Goal: Entertainment & Leisure: Consume media (video, audio)

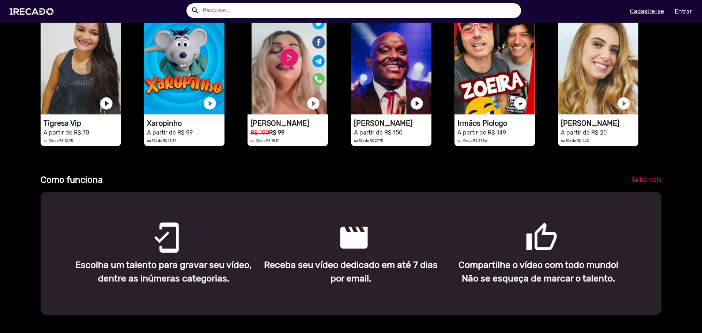
scroll to position [256, 0]
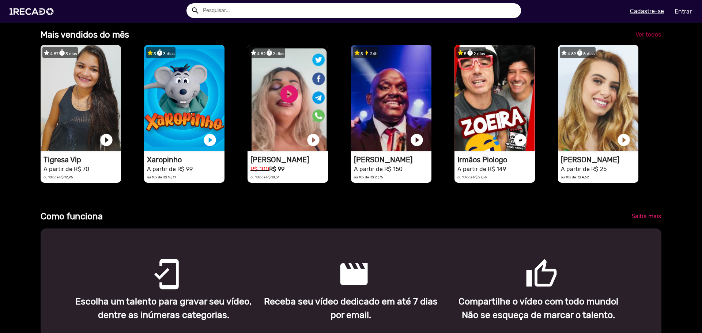
drag, startPoint x: 652, startPoint y: 41, endPoint x: 655, endPoint y: 49, distance: 8.6
click at [652, 38] on span "Ver todos" at bounding box center [649, 34] width 26 height 7
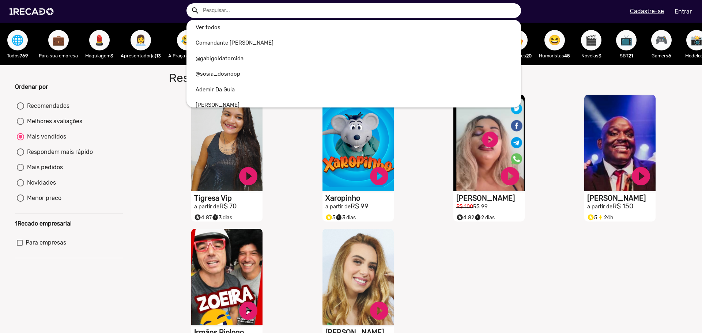
click at [262, 7] on input "text" at bounding box center [360, 10] width 324 height 15
type input "k"
radio input "true"
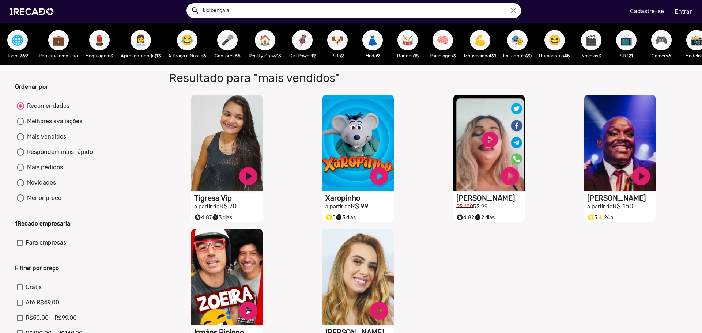
type input "kid bengala"
click at [188, 4] on button "search" at bounding box center [194, 10] width 13 height 13
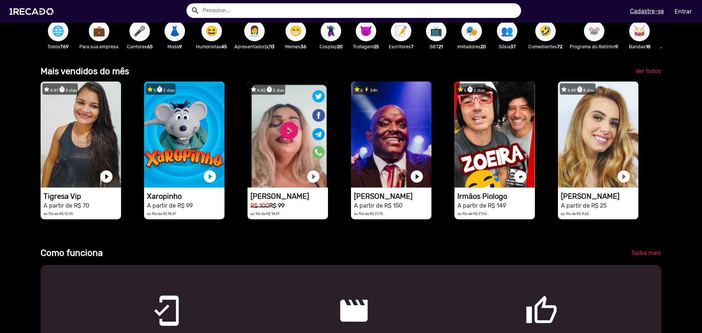
scroll to position [146, 0]
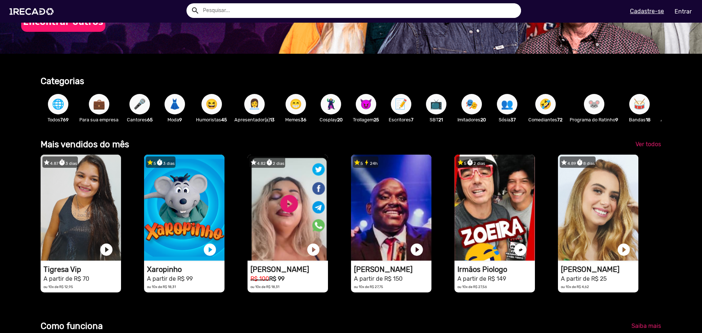
click at [59, 109] on span "🌐" at bounding box center [58, 104] width 12 height 20
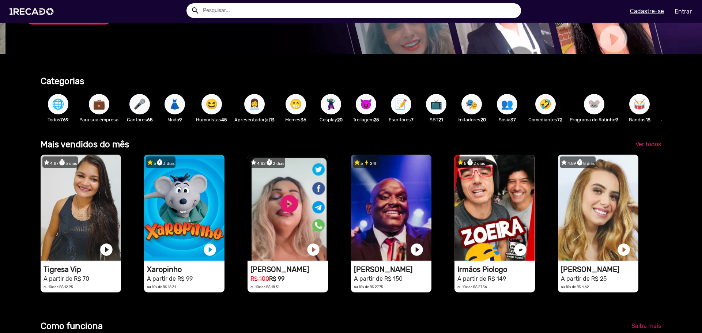
click at [55, 103] on span "🌐" at bounding box center [58, 104] width 12 height 20
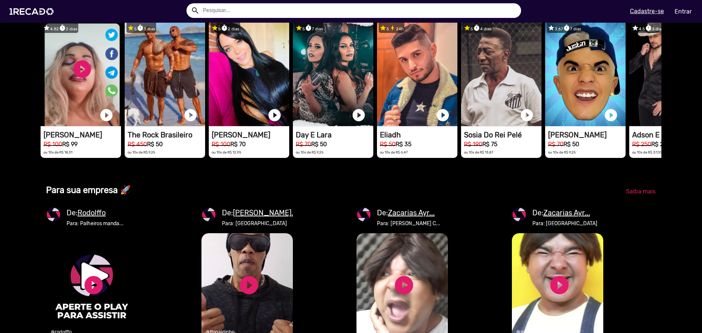
scroll to position [0, 2091]
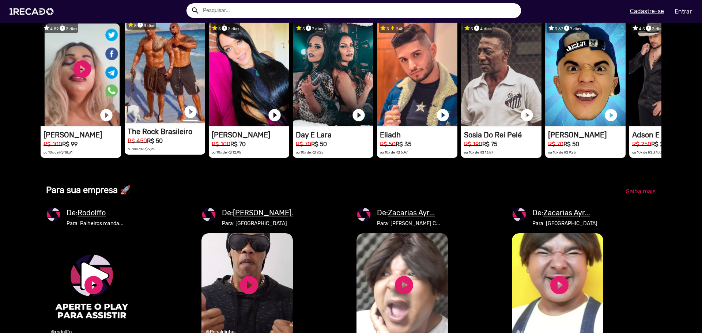
click at [188, 119] on link "play_circle_filled" at bounding box center [190, 112] width 15 height 15
click at [194, 119] on link "pause_circle" at bounding box center [190, 112] width 15 height 15
click at [194, 119] on link "play_circle_filled" at bounding box center [190, 112] width 15 height 15
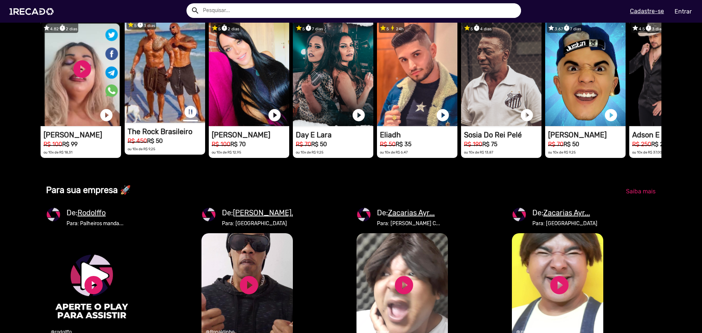
click at [194, 119] on link "pause_circle" at bounding box center [190, 112] width 15 height 15
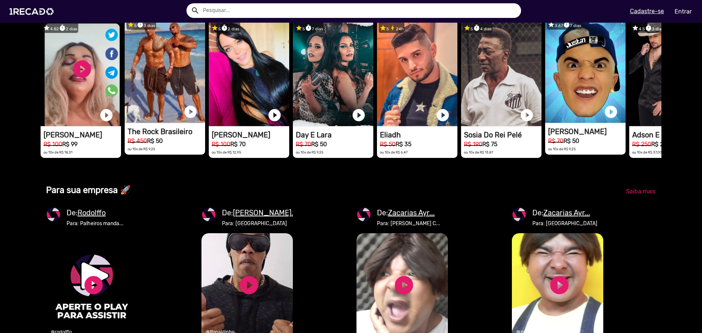
scroll to position [0, 2091]
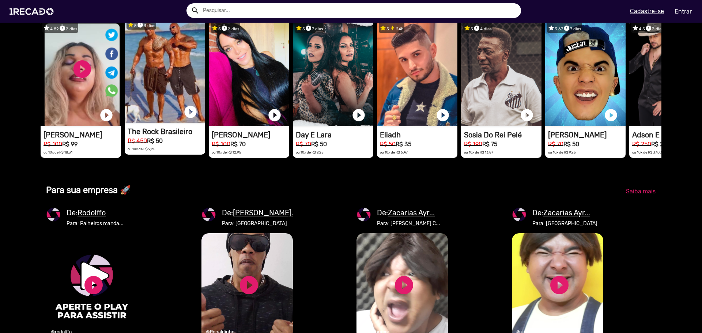
click at [645, 13] on span "Ver todos" at bounding box center [649, 9] width 26 height 7
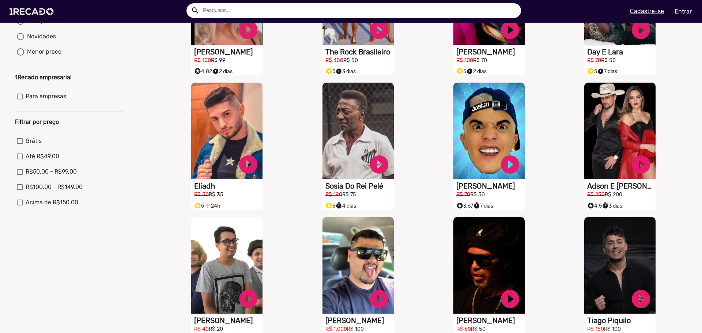
scroll to position [256, 0]
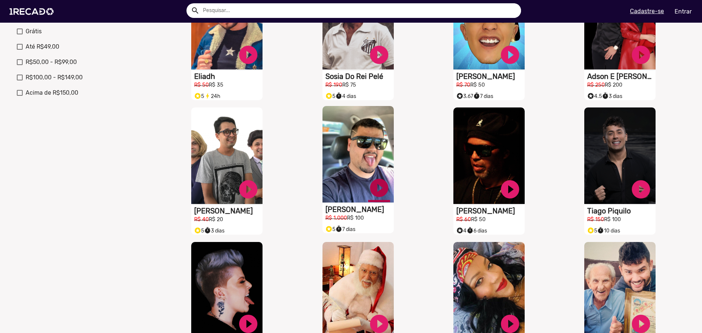
click at [381, 191] on link "play_circle_filled" at bounding box center [379, 188] width 22 height 22
click at [380, 195] on link "pause_circle" at bounding box center [379, 188] width 22 height 22
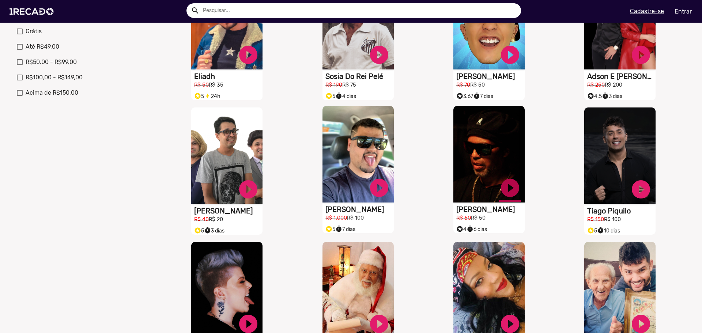
click at [510, 195] on link "play_circle_filled" at bounding box center [510, 188] width 22 height 22
click at [509, 198] on link "pause_circle" at bounding box center [510, 188] width 22 height 22
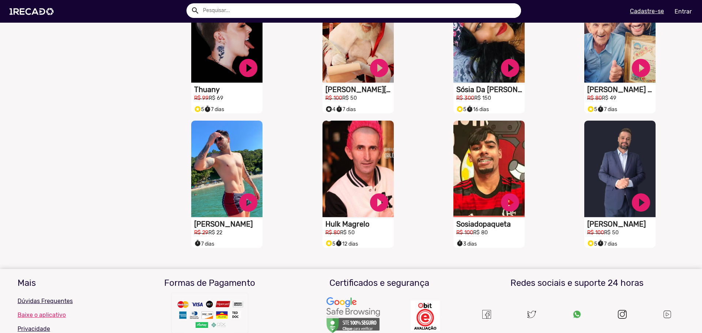
scroll to position [549, 0]
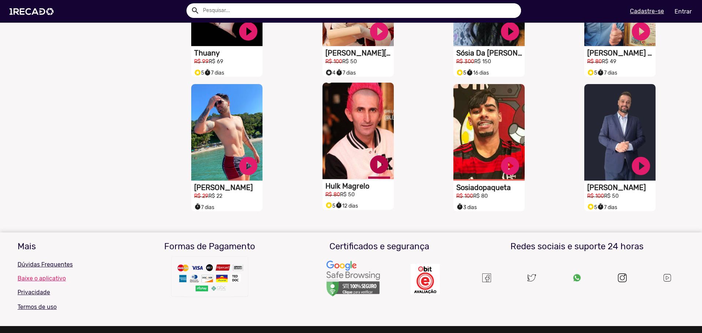
click at [374, 168] on link "play_circle_filled" at bounding box center [379, 165] width 22 height 22
click at [379, 170] on link "pause_circle" at bounding box center [379, 165] width 22 height 22
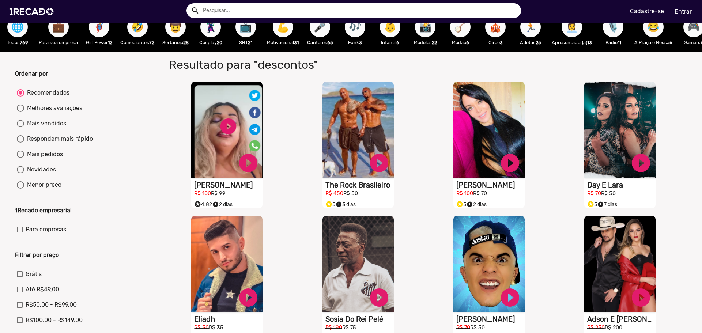
scroll to position [0, 0]
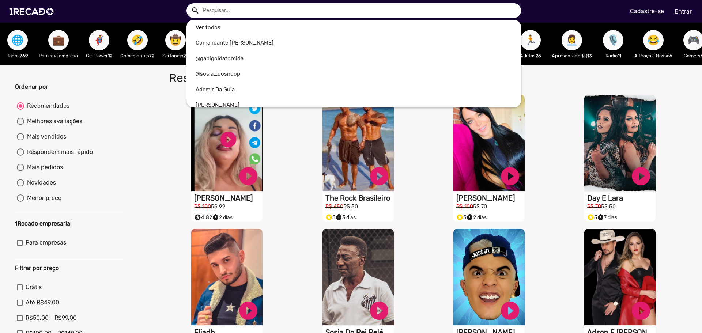
click at [282, 13] on input "text" at bounding box center [360, 10] width 324 height 15
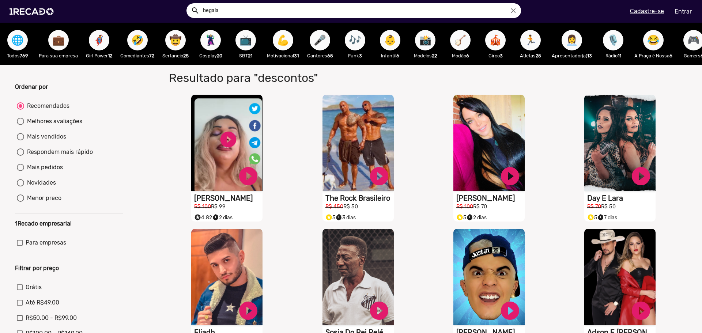
type input "begala"
click at [188, 4] on button "search" at bounding box center [194, 10] width 13 height 13
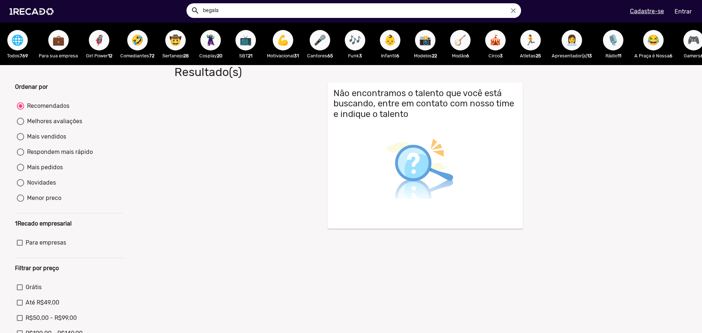
click at [282, 12] on input "begala" at bounding box center [360, 10] width 324 height 15
click at [35, 5] on img at bounding box center [32, 11] width 55 height 31
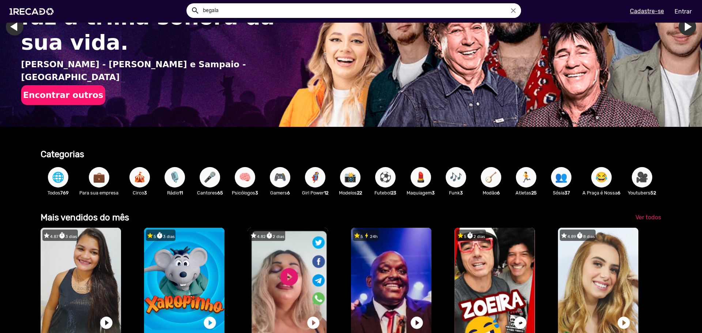
scroll to position [0, 697]
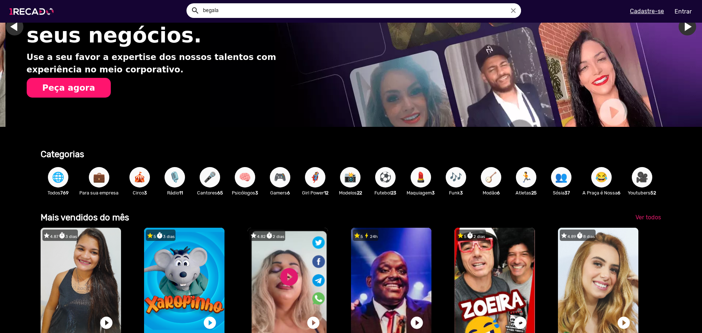
click at [12, 26] on img at bounding box center [32, 11] width 55 height 31
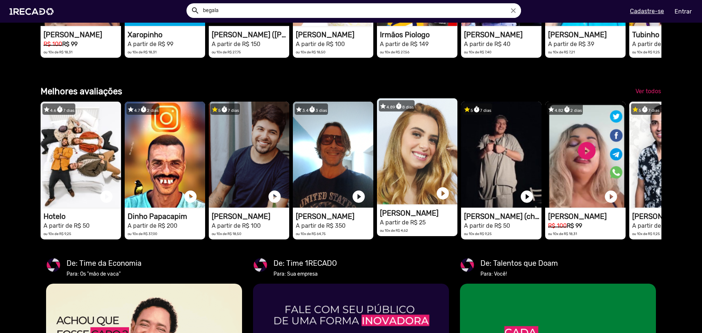
scroll to position [0, 0]
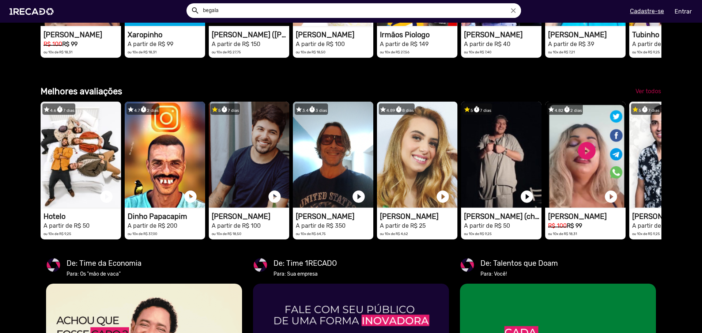
click at [650, 95] on span "Ver todos" at bounding box center [649, 91] width 26 height 7
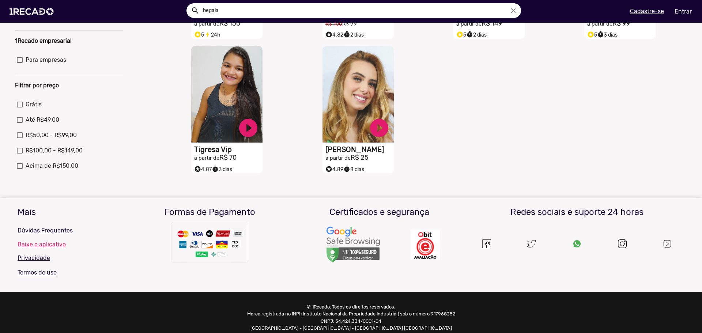
scroll to position [37, 0]
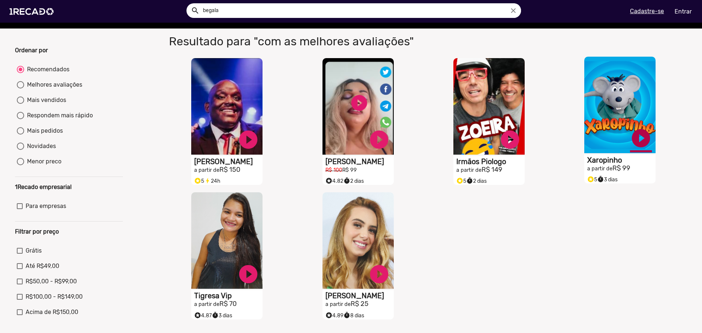
click at [639, 147] on link "play_circle_filled" at bounding box center [641, 138] width 22 height 22
click at [637, 145] on link "pause_circle" at bounding box center [641, 138] width 22 height 22
